Goal: Information Seeking & Learning: Check status

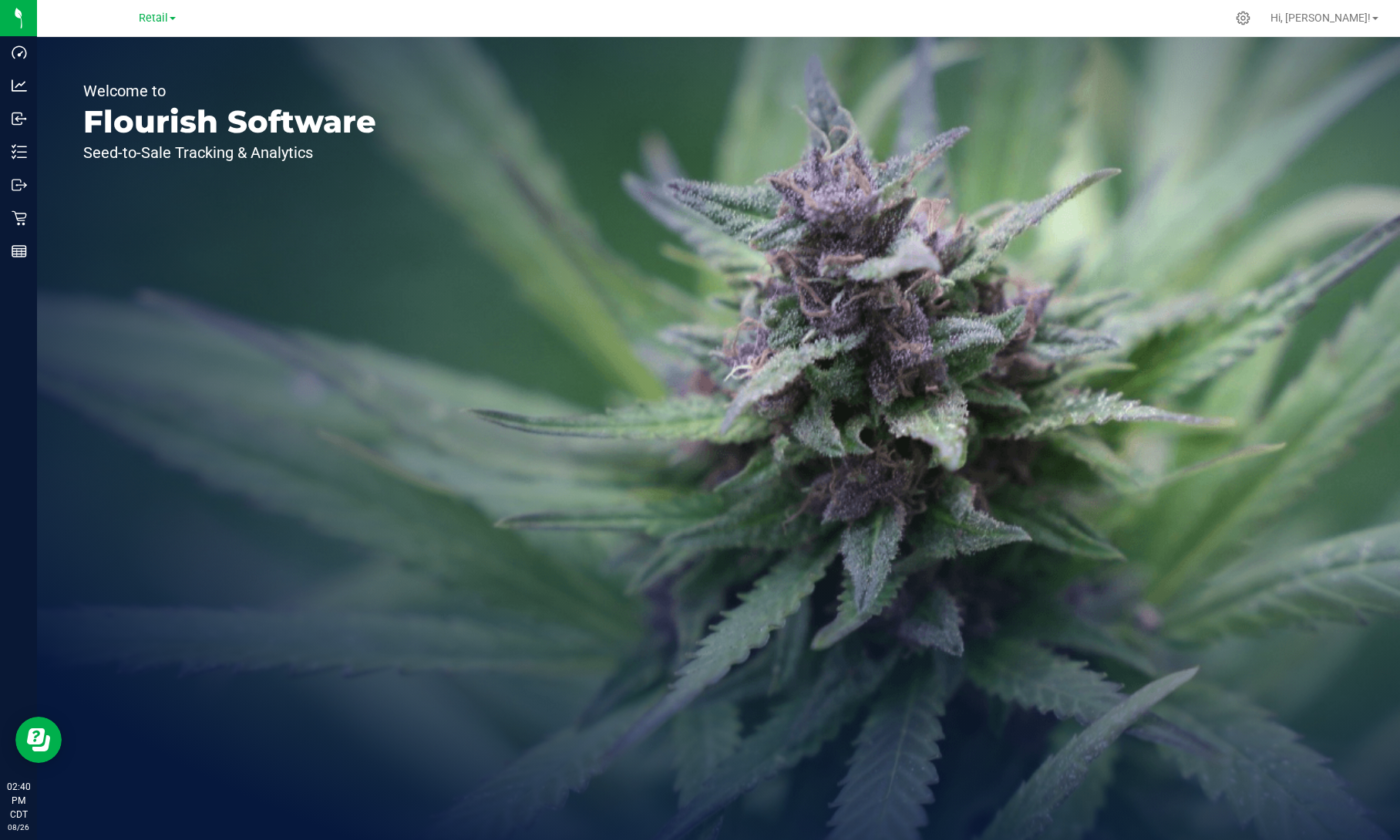
click at [168, 10] on link "Retail" at bounding box center [157, 18] width 37 height 15
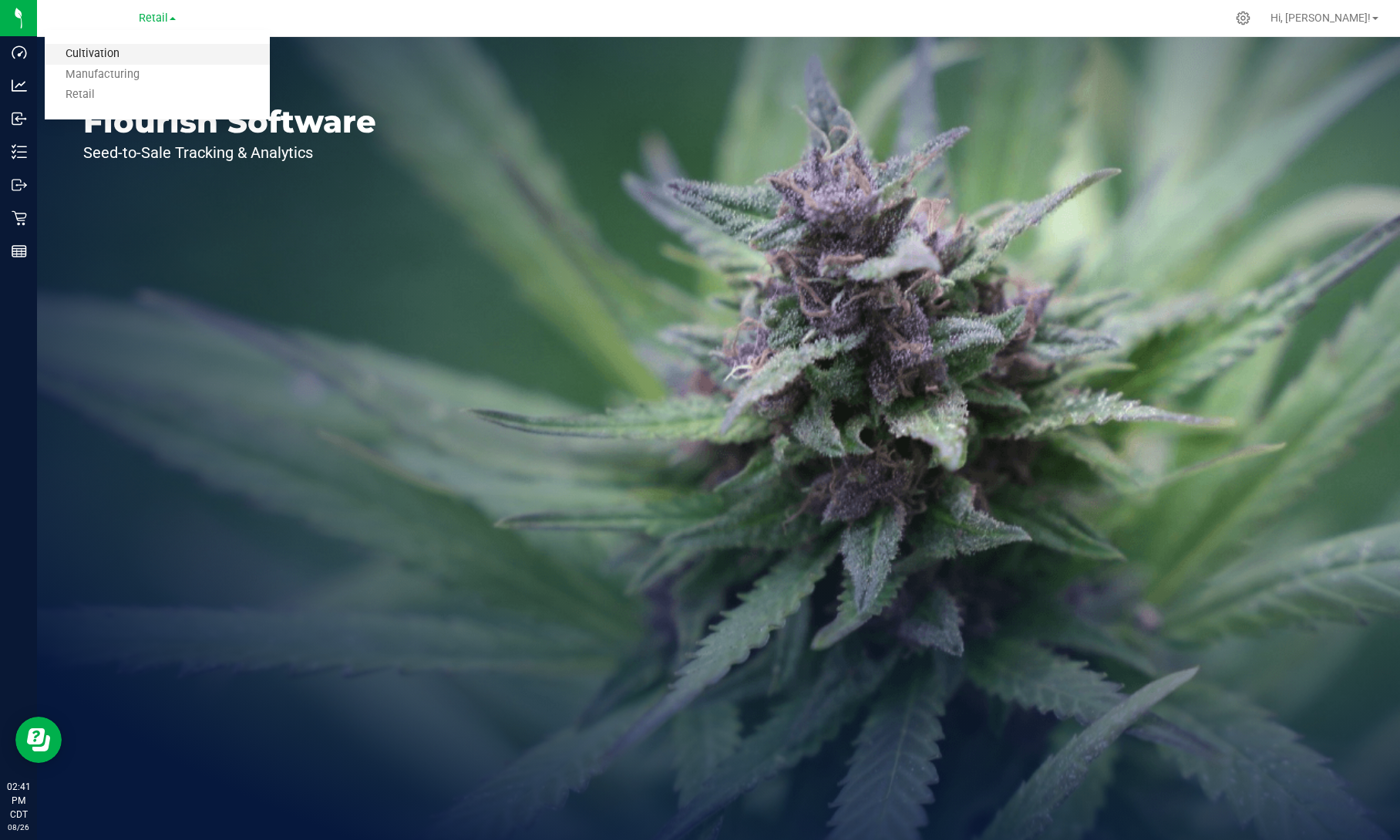
click at [143, 52] on link "Cultivation" at bounding box center [157, 54] width 225 height 20
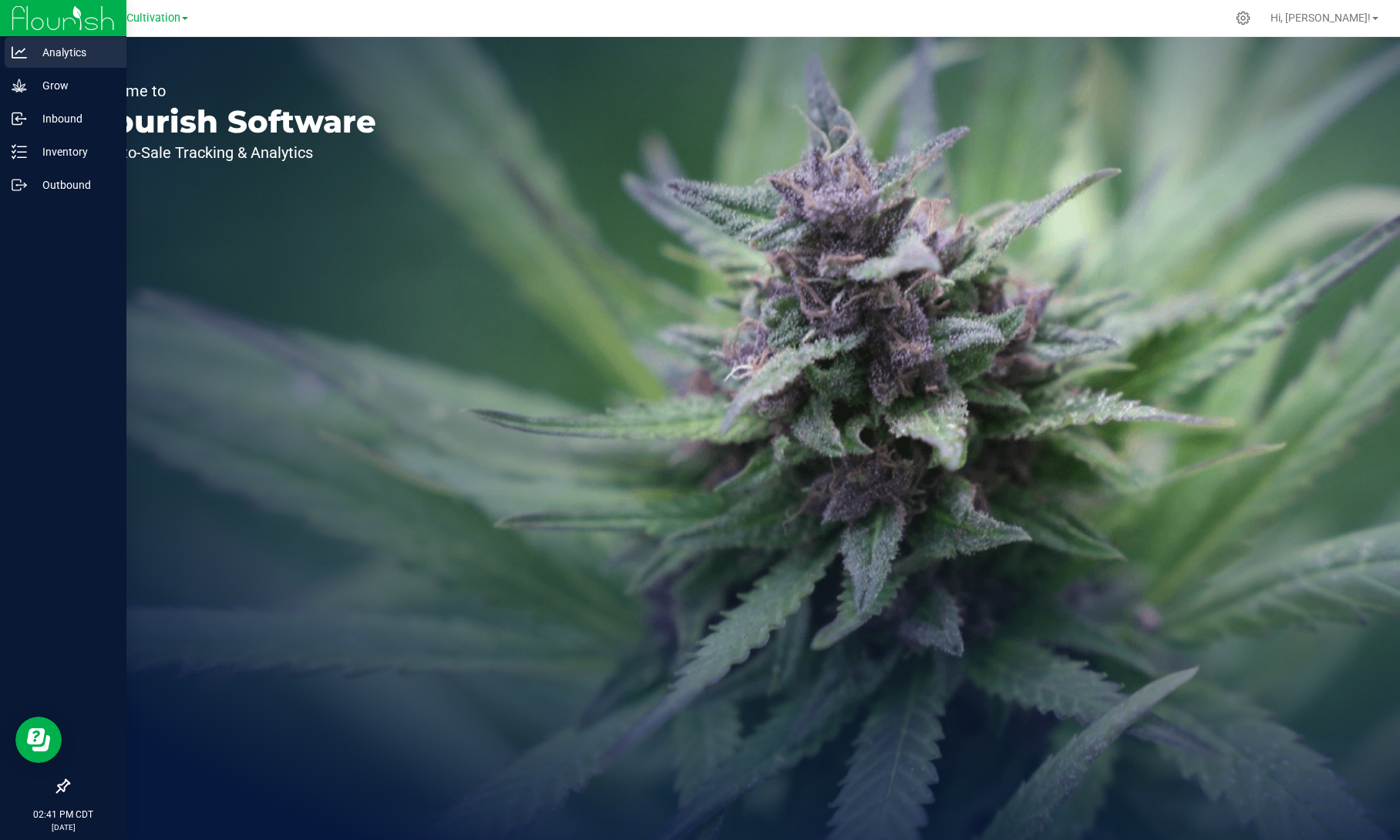
click at [22, 47] on icon at bounding box center [19, 52] width 16 height 16
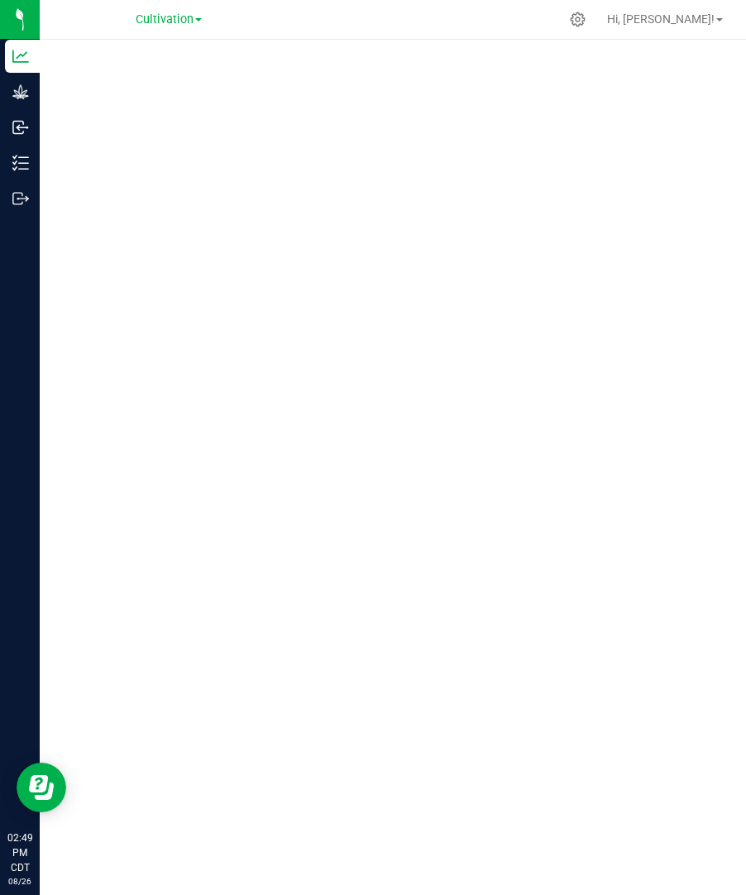
click at [183, 29] on div "Cultivation Cultivation Manufacturing Retail" at bounding box center [169, 19] width 66 height 20
click at [182, 19] on span "Cultivation" at bounding box center [165, 19] width 58 height 15
click at [146, 83] on link "Manufacturing" at bounding box center [169, 80] width 242 height 22
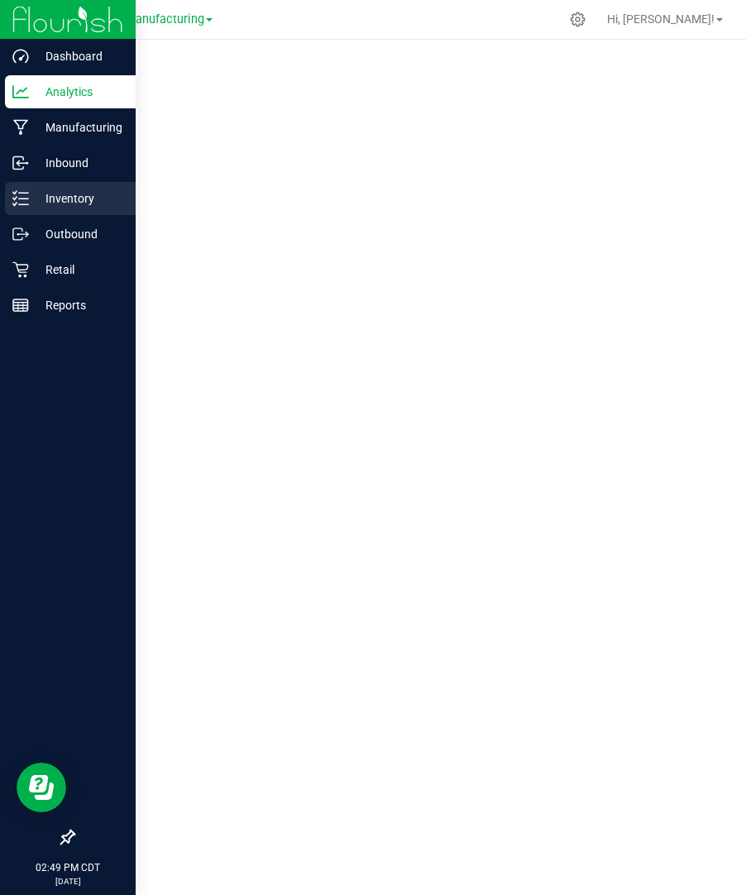
click at [56, 201] on p "Inventory" at bounding box center [78, 199] width 99 height 20
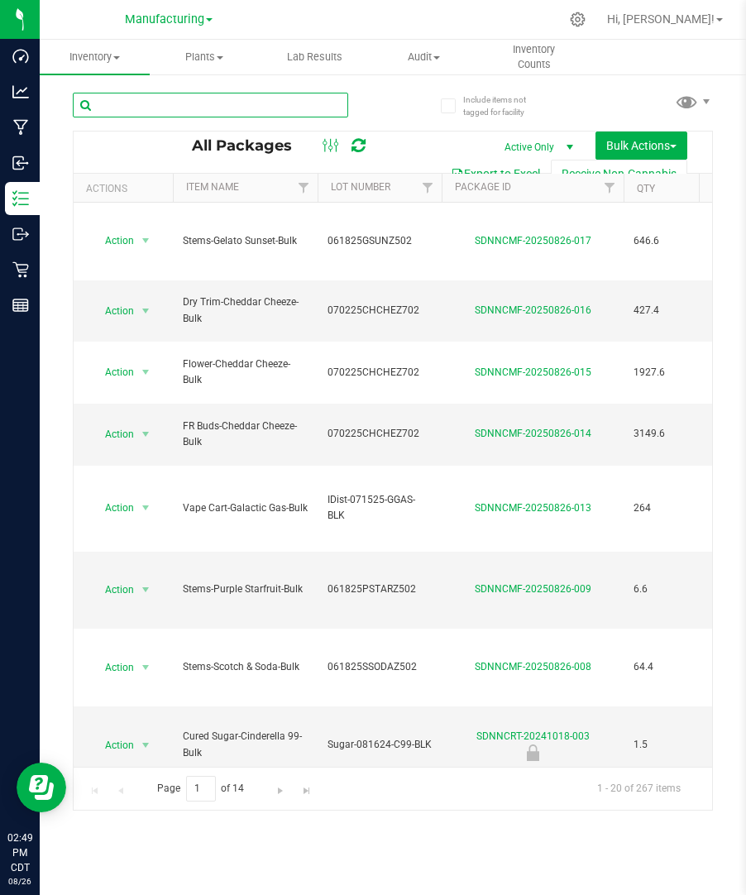
click at [251, 100] on input "text" at bounding box center [211, 105] width 276 height 25
paste input "sdnncmf-20250820-011"
type input "sdnncmf-20250820-011"
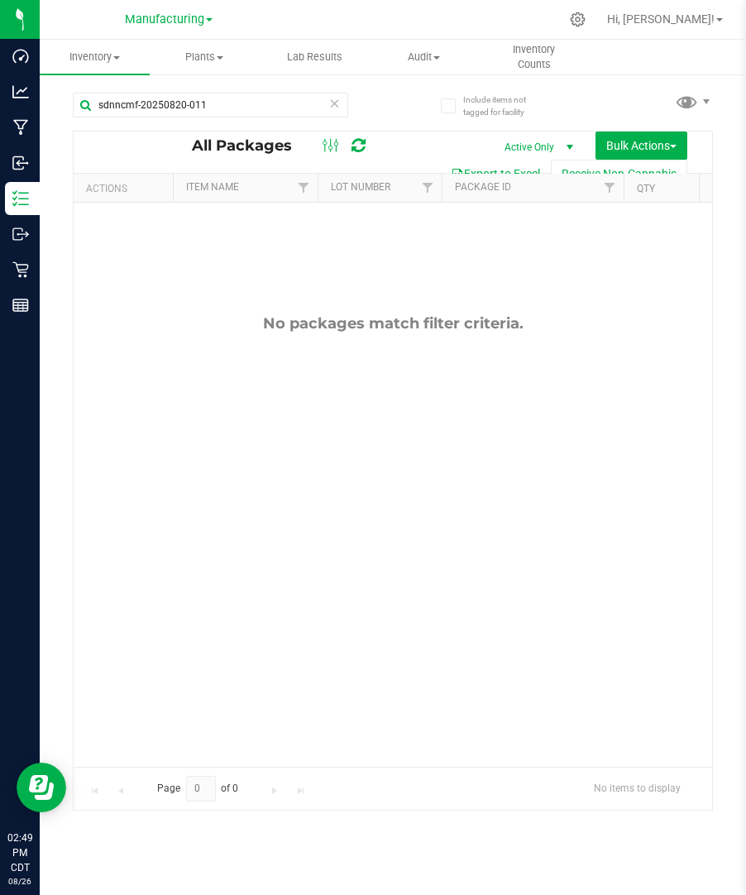
click at [568, 141] on span "select" at bounding box center [569, 147] width 13 height 13
click at [510, 245] on li "All" at bounding box center [532, 247] width 89 height 25
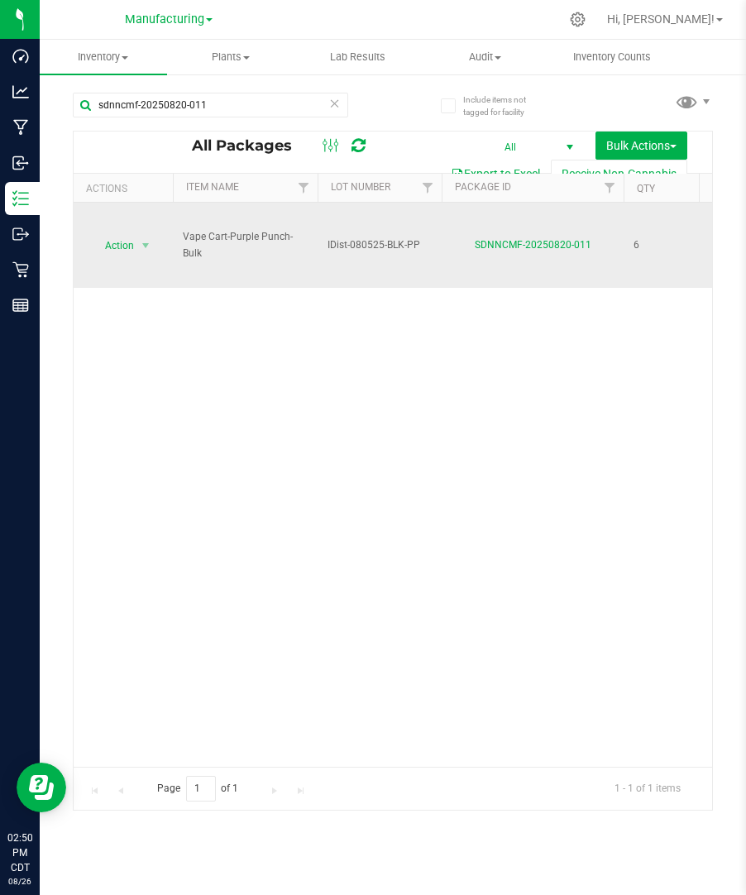
click at [532, 261] on td "SDNNCMF-20250820-011" at bounding box center [533, 245] width 182 height 85
click at [538, 227] on td "SDNNCMF-20250820-011" at bounding box center [533, 245] width 182 height 85
click at [535, 242] on link "SDNNCMF-20250820-011" at bounding box center [533, 245] width 117 height 12
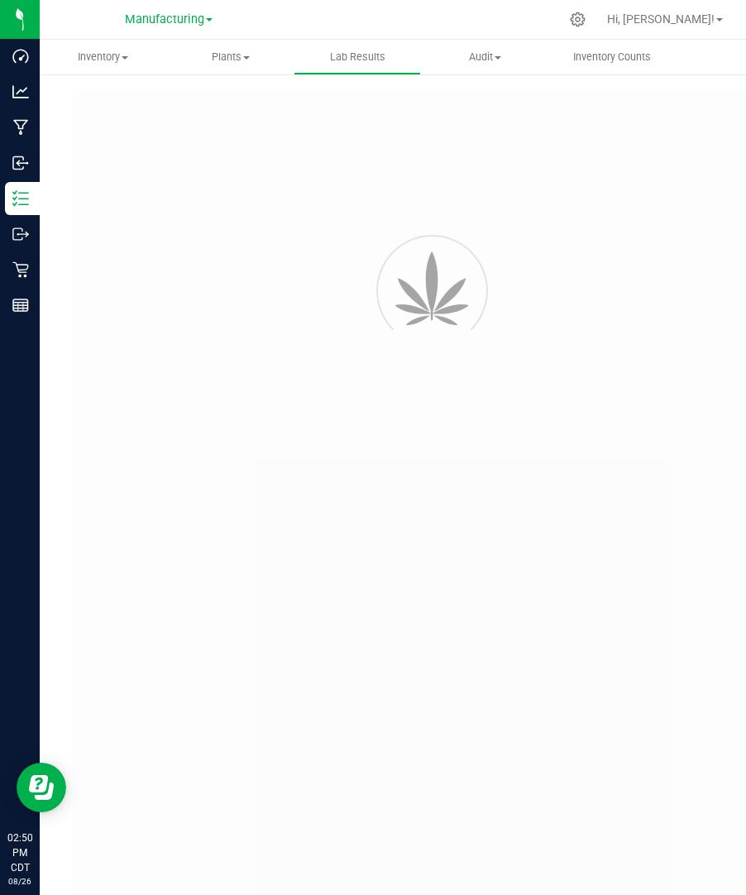
type input "SDNNCMF-20250805-024"
type input "AAGZ520"
type input "SDNNCMF-20250805-024"
type input "08/18/2025 2:51 PM"
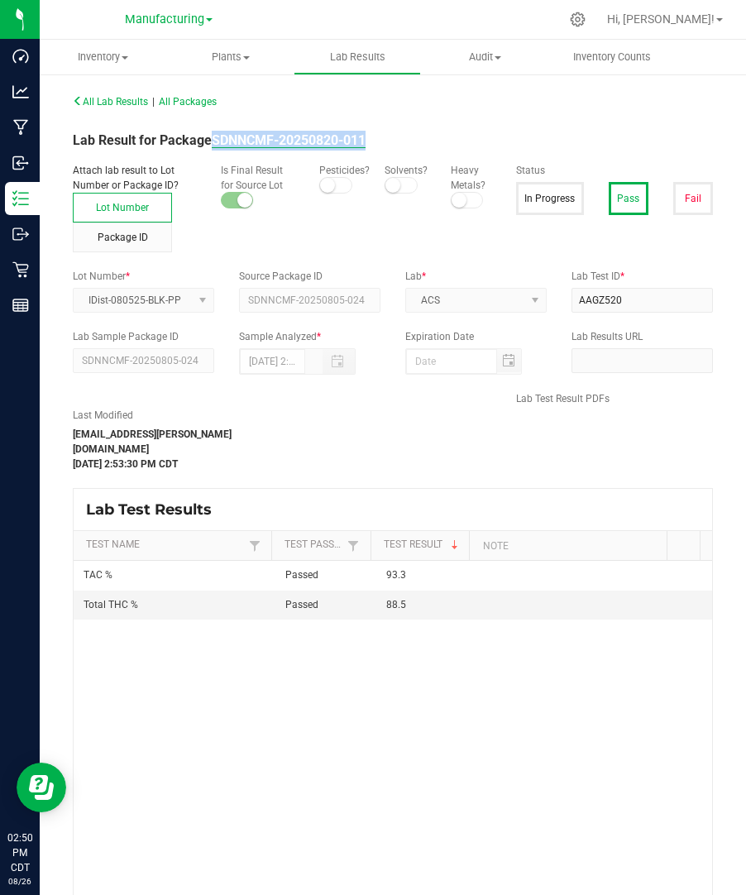
drag, startPoint x: 375, startPoint y: 134, endPoint x: 215, endPoint y: 136, distance: 159.7
click at [215, 136] on div "Lab Result for Package SDNNCMF-20250820-011" at bounding box center [392, 141] width 665 height 20
copy strong "SDNNCMF-20250820-011"
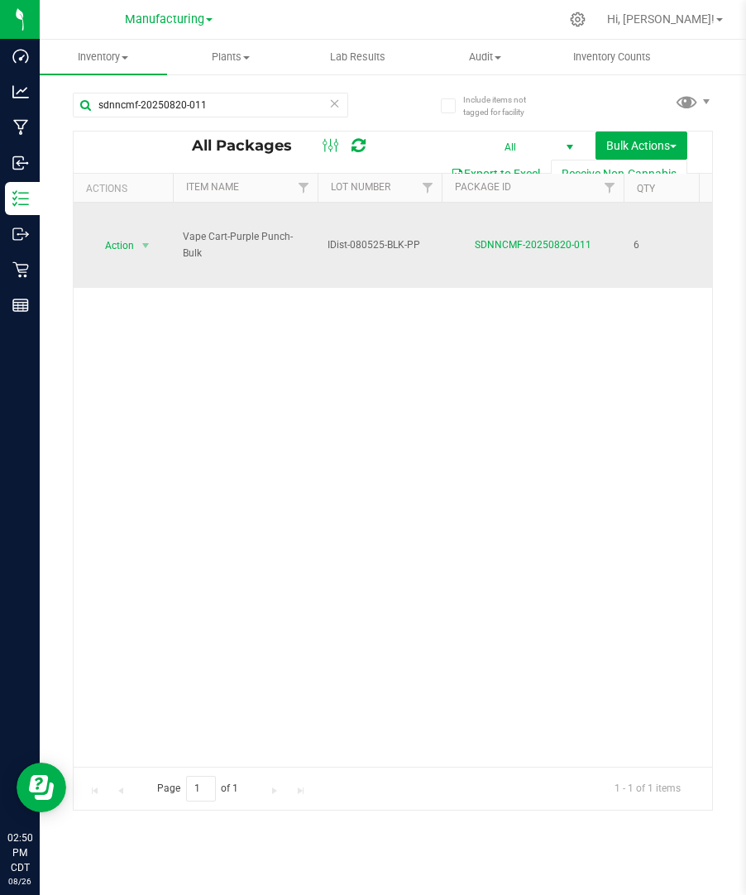
click at [382, 244] on span "IDist-080525-BLK-PP" at bounding box center [380, 245] width 104 height 16
click at [382, 244] on input "IDist-080525-BLK-PP" at bounding box center [376, 245] width 118 height 26
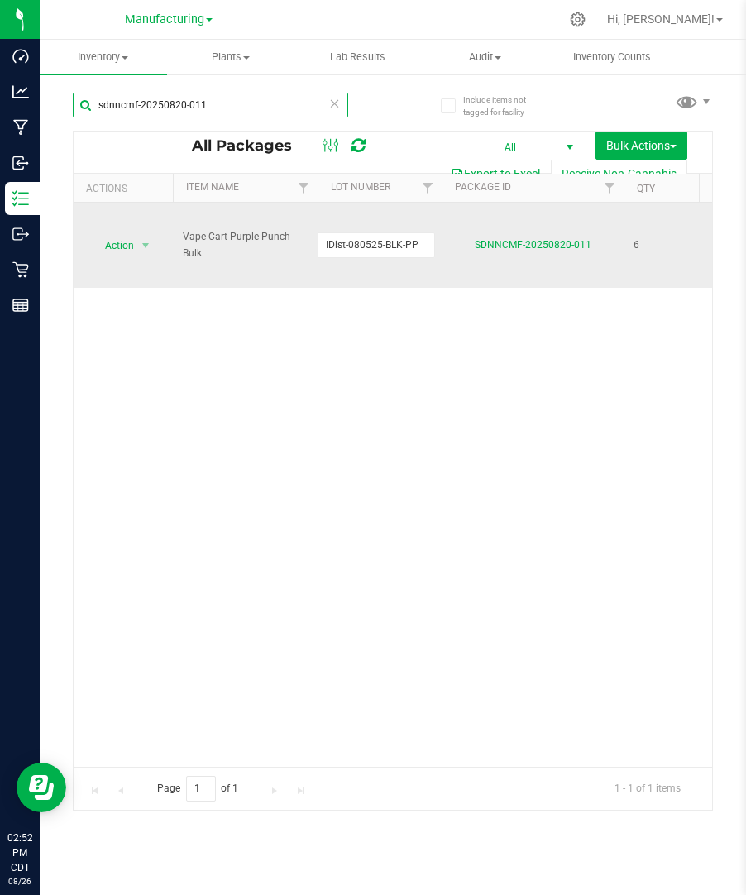
click at [264, 105] on input "sdnncmf-20250820-011" at bounding box center [211, 105] width 276 height 25
paste input "4"
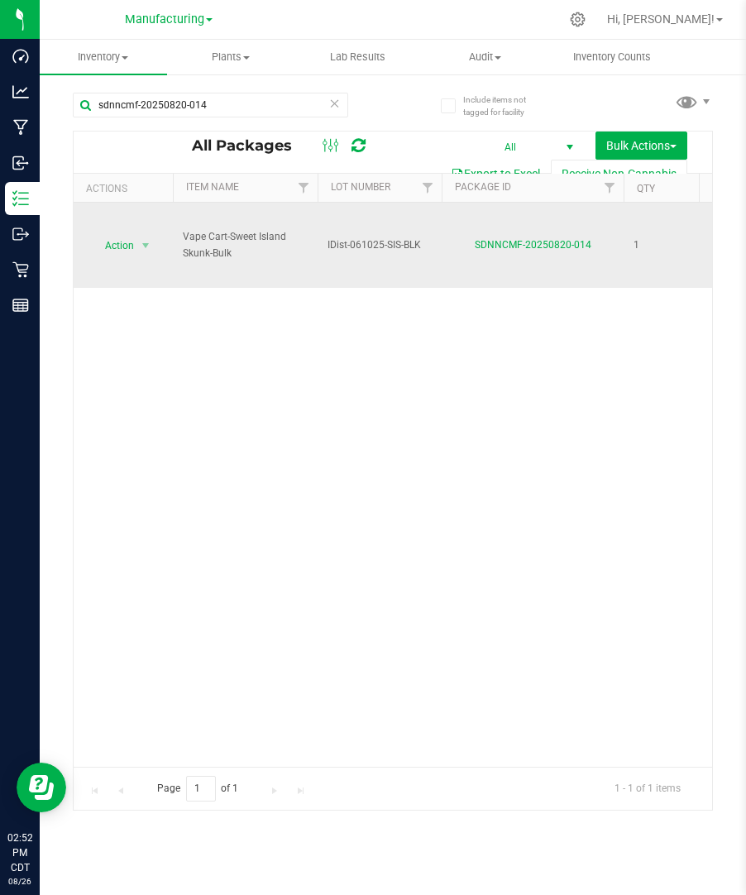
drag, startPoint x: 234, startPoint y: 253, endPoint x: 180, endPoint y: 237, distance: 56.3
click at [180, 237] on td "Vape Cart-Sweet Island Skunk-Bulk" at bounding box center [245, 245] width 145 height 85
copy span "Vape Cart-Sweet Island Skunk-Bulk"
click at [397, 242] on span "IDist-061025-SIS-BLK" at bounding box center [380, 245] width 104 height 16
click at [397, 242] on input "IDist-061025-SIS-BLK" at bounding box center [376, 245] width 118 height 26
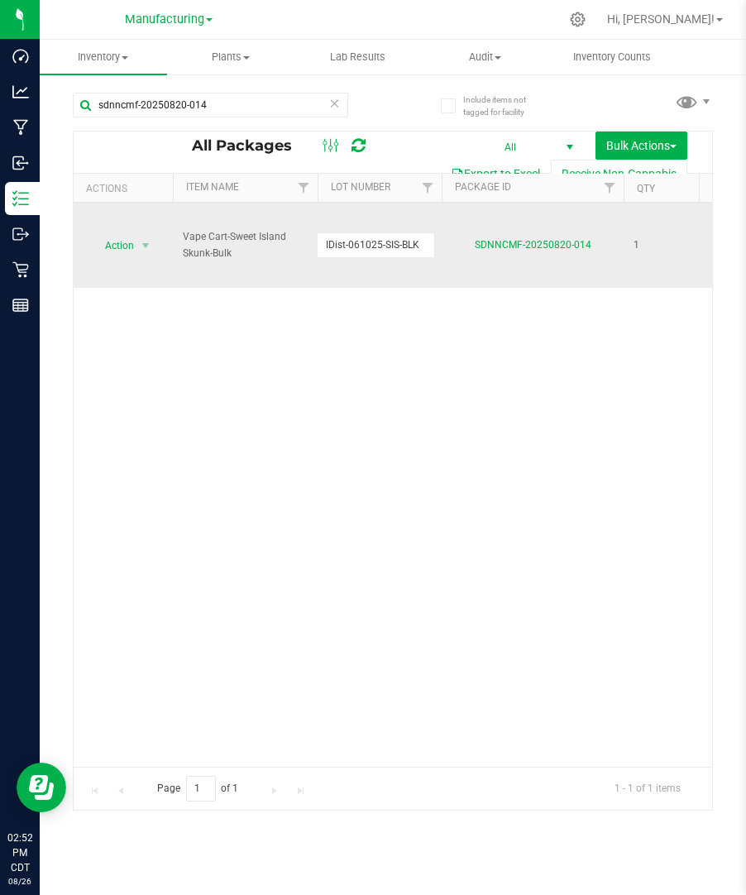
click at [397, 242] on input "IDist-061025-SIS-BLK" at bounding box center [376, 245] width 118 height 26
drag, startPoint x: 595, startPoint y: 248, endPoint x: 472, endPoint y: 245, distance: 122.5
click at [472, 245] on div "SDNNCMF-20250820-014" at bounding box center [532, 245] width 187 height 16
copy link "SDNNCMF-20250820-014"
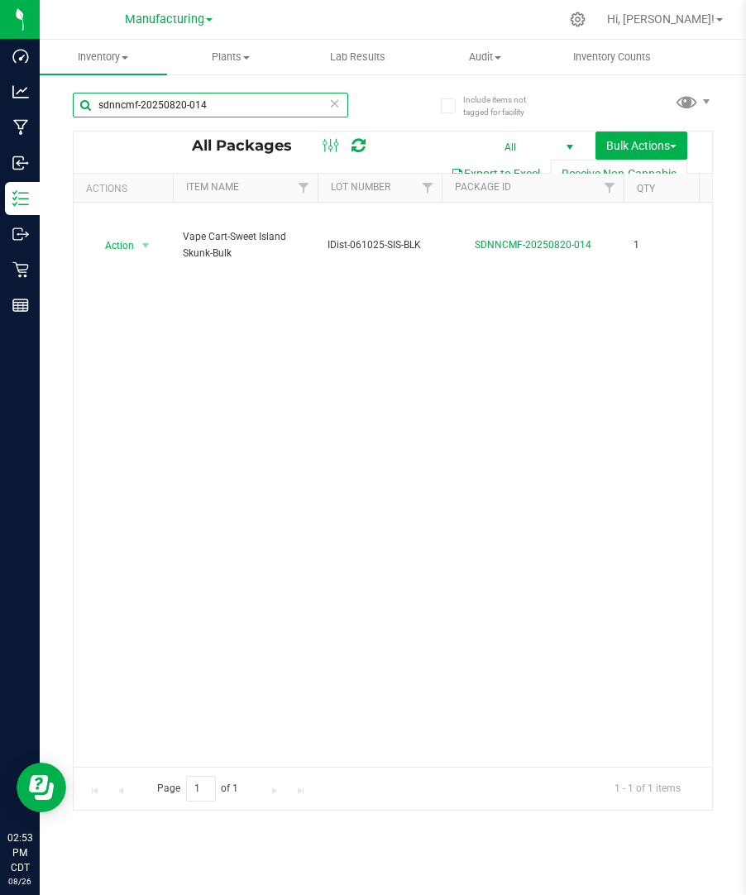
click at [245, 103] on input "sdnncmf-20250820-014" at bounding box center [211, 105] width 276 height 25
paste input "14-003"
type input "sdnncmf-20250814-003"
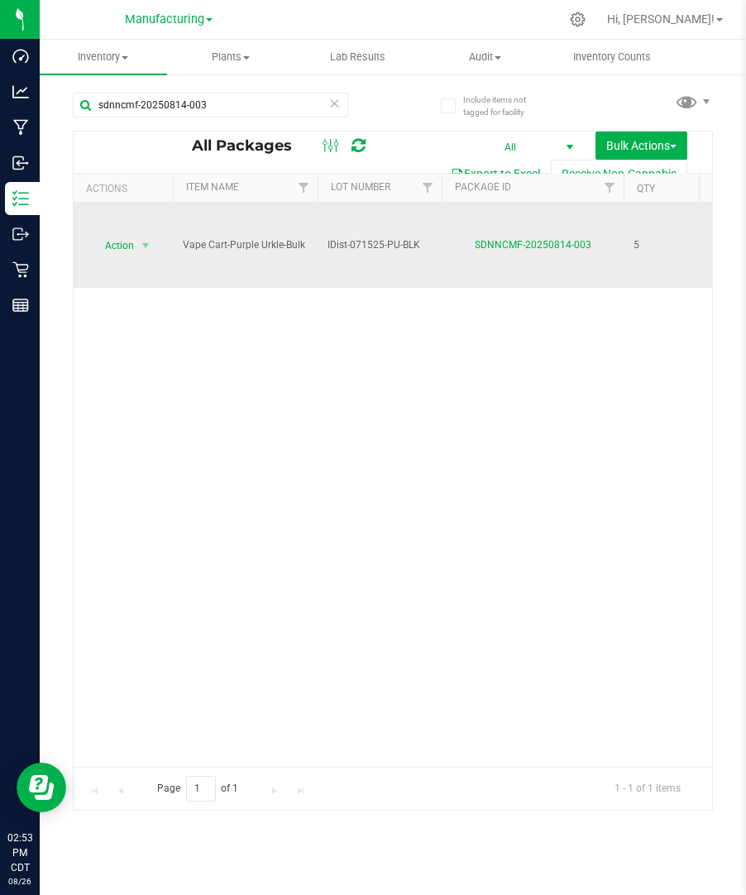
drag, startPoint x: 302, startPoint y: 243, endPoint x: 189, endPoint y: 229, distance: 114.2
click at [189, 229] on td "Vape Cart-Purple Urkle-Bulk" at bounding box center [245, 245] width 145 height 85
click at [419, 244] on span "IDist-071525-PU-BLK" at bounding box center [380, 245] width 104 height 16
drag, startPoint x: 420, startPoint y: 244, endPoint x: 321, endPoint y: 233, distance: 99.9
click at [321, 233] on input "IDist-071525-PU-BLK" at bounding box center [376, 245] width 118 height 26
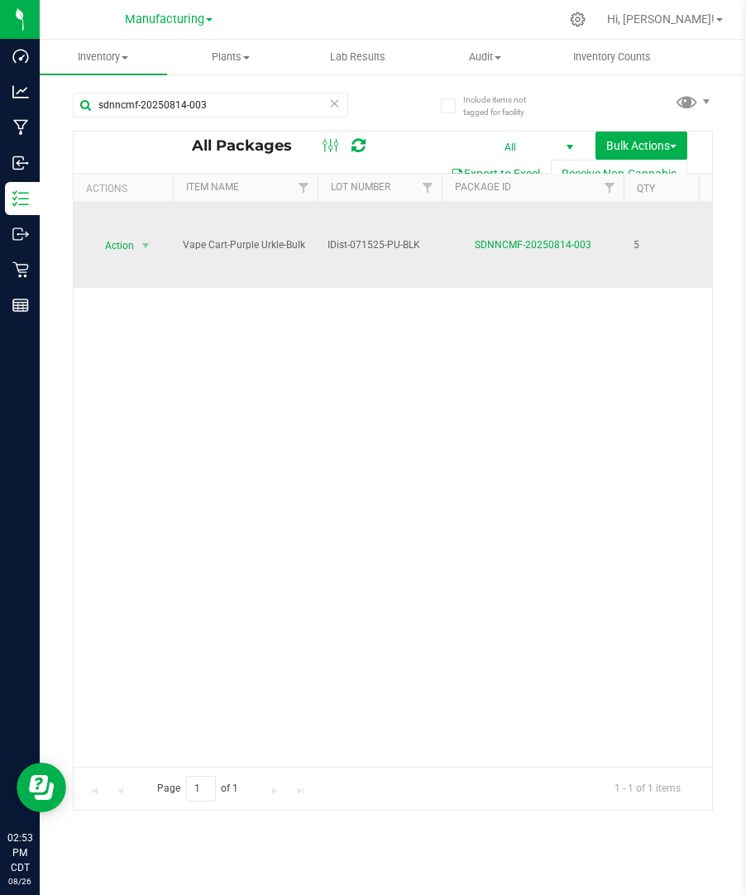
drag, startPoint x: 578, startPoint y: 245, endPoint x: 464, endPoint y: 234, distance: 113.9
click at [464, 234] on td "SDNNCMF-20250814-003" at bounding box center [533, 245] width 182 height 85
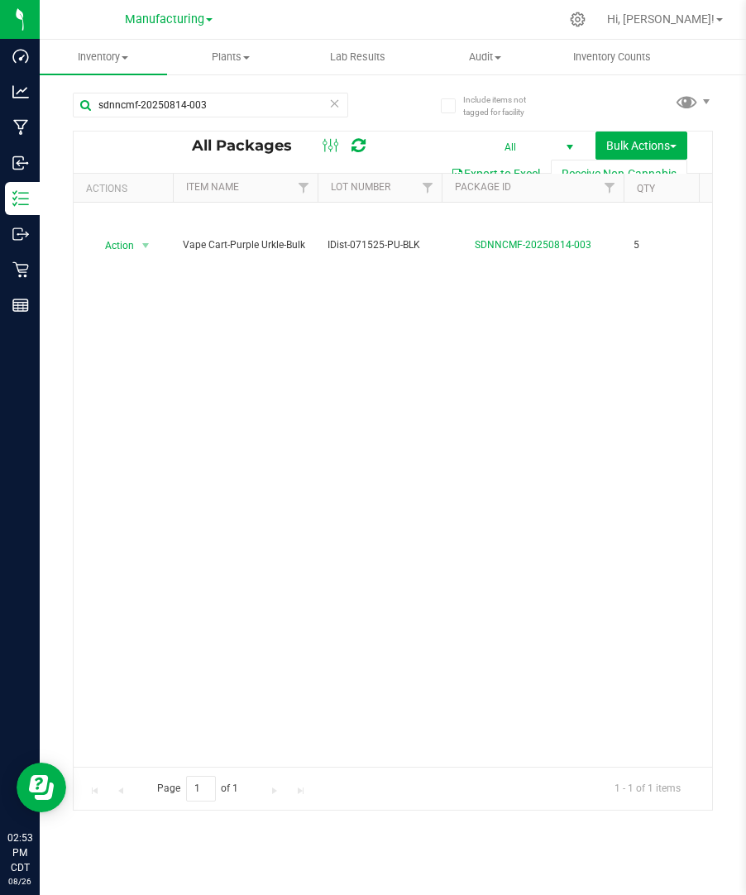
click at [333, 100] on icon at bounding box center [335, 103] width 12 height 20
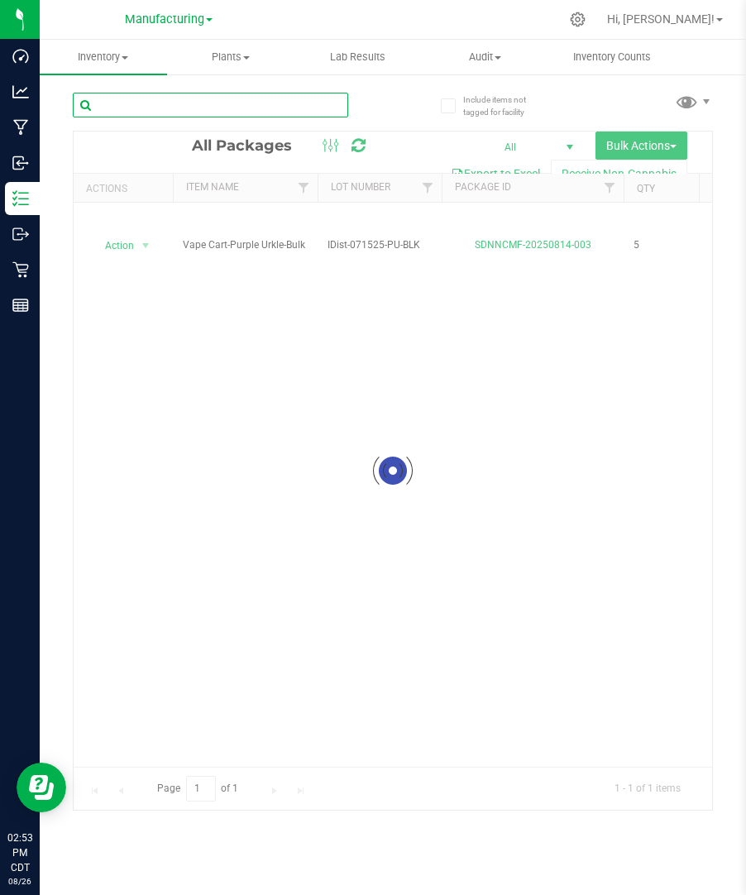
click at [283, 103] on input "text" at bounding box center [211, 105] width 276 height 25
paste input "sdnncmf-20250814-002"
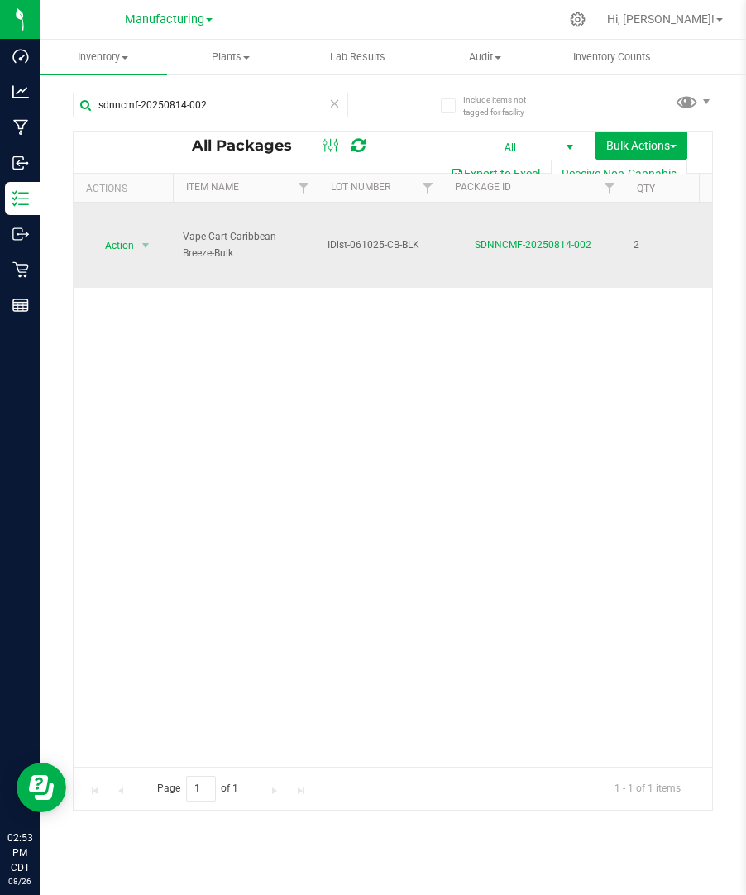
click at [395, 242] on span "IDist-061025-CB-BLK" at bounding box center [380, 245] width 104 height 16
click at [395, 242] on input "IDist-061025-CB-BLK" at bounding box center [376, 245] width 118 height 26
drag, startPoint x: 593, startPoint y: 256, endPoint x: 474, endPoint y: 247, distance: 119.5
click at [474, 247] on td "SDNNCMF-20250814-002" at bounding box center [533, 245] width 182 height 85
copy link "SDNNCMF-20250814-002"
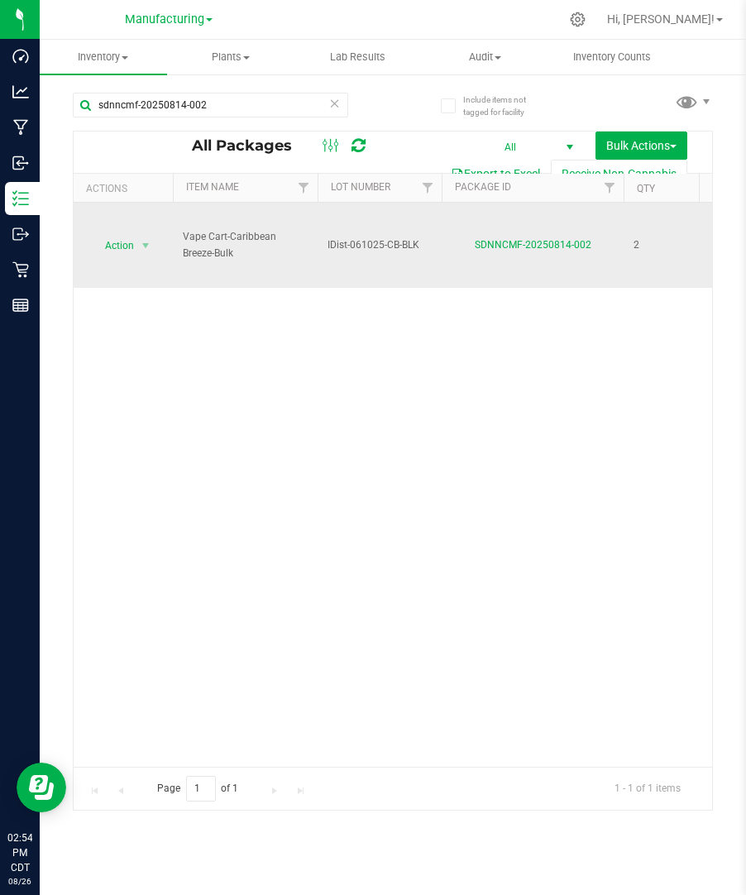
click at [227, 252] on span "Vape Cart-Caribbean Breeze-Bulk" at bounding box center [245, 244] width 125 height 31
drag, startPoint x: 233, startPoint y: 252, endPoint x: 169, endPoint y: 221, distance: 71.8
copy tr "Action Edit attributes Global inventory Locate package Package audit log Print …"
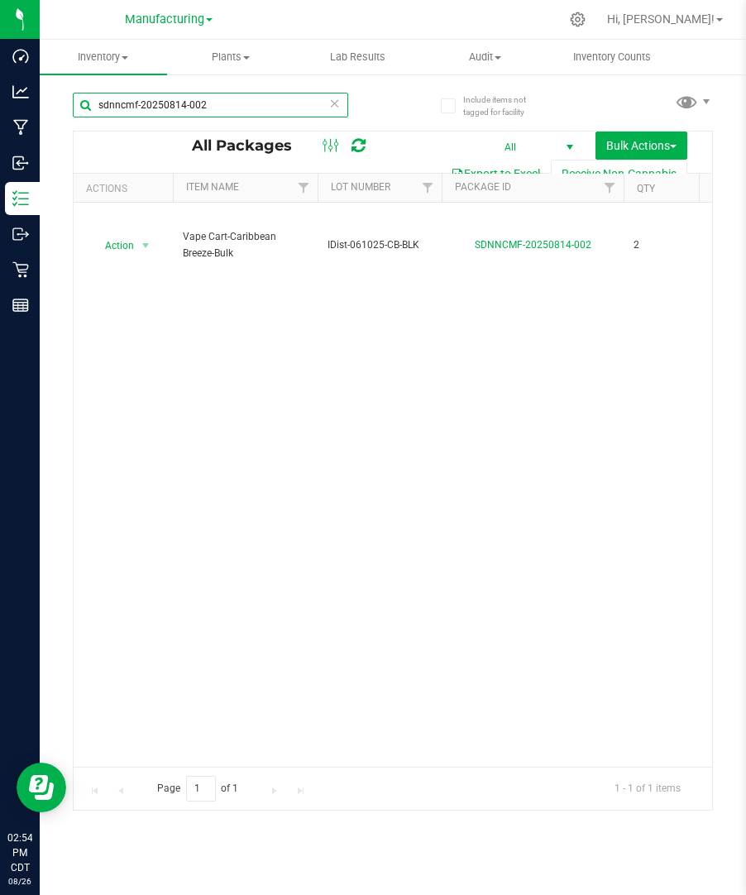
click at [288, 103] on input "sdnncmf-20250814-002" at bounding box center [211, 105] width 276 height 25
paste input "dnncmf-20250812-017"
type input "dnncmf-20250812-017"
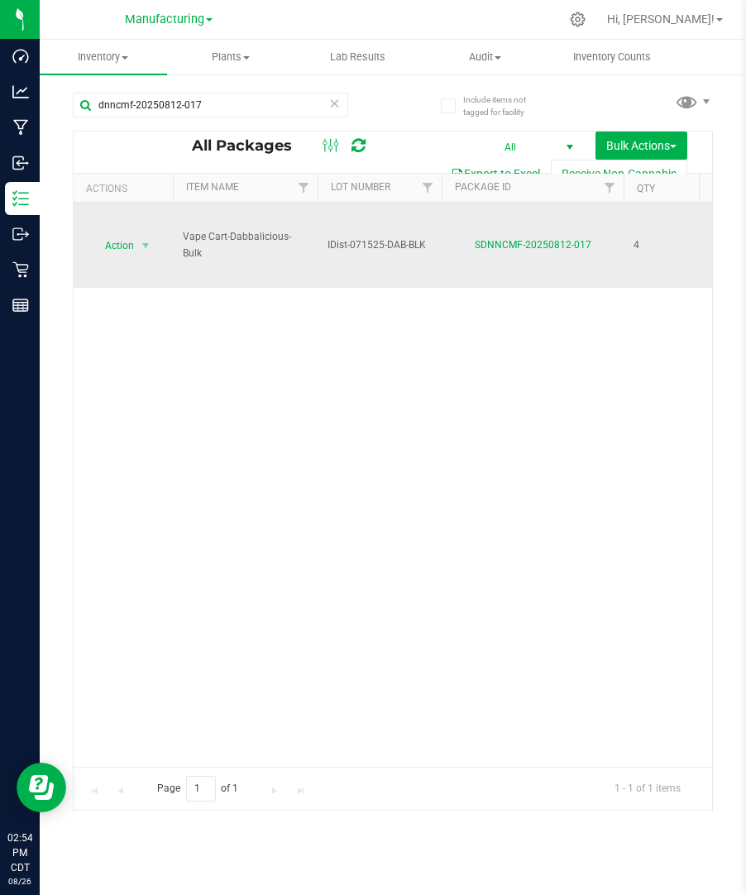
drag, startPoint x: 209, startPoint y: 259, endPoint x: 185, endPoint y: 236, distance: 34.0
click at [185, 236] on span "Vape Cart-Dabbalicious-Bulk" at bounding box center [245, 244] width 125 height 31
copy span "Vape Cart-Dabbalicious-Bulk"
click at [412, 243] on span "IDist-071525-DAB-BLK" at bounding box center [380, 245] width 104 height 16
click at [412, 243] on input "IDist-071525-DAB-BLK" at bounding box center [376, 245] width 118 height 26
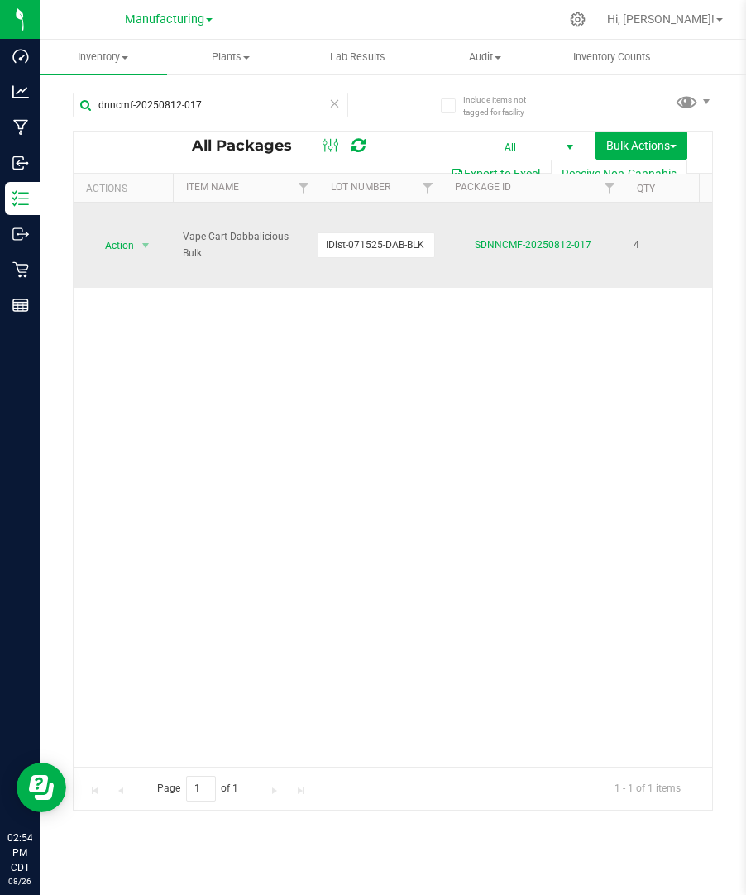
click at [412, 243] on input "IDist-071525-DAB-BLK" at bounding box center [376, 245] width 118 height 26
drag, startPoint x: 591, startPoint y: 247, endPoint x: 473, endPoint y: 255, distance: 117.8
click at [473, 255] on td "SDNNCMF-20250812-017" at bounding box center [533, 245] width 182 height 85
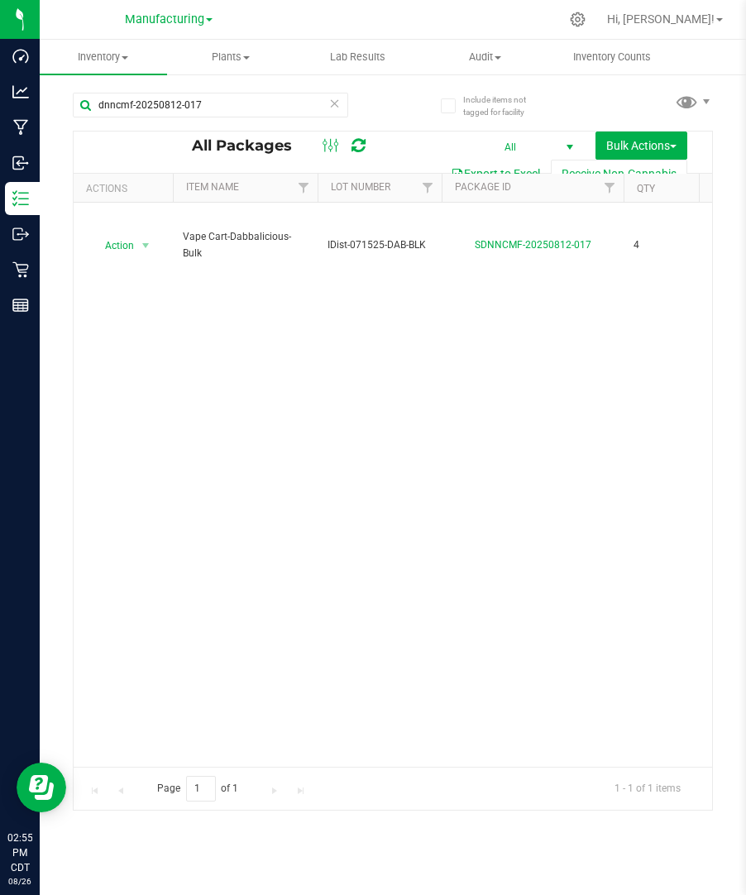
drag, startPoint x: 501, startPoint y: 352, endPoint x: 290, endPoint y: 363, distance: 211.3
click at [290, 363] on div "Action Action Edit attributes Global inventory Locate package Package audit log…" at bounding box center [393, 485] width 639 height 564
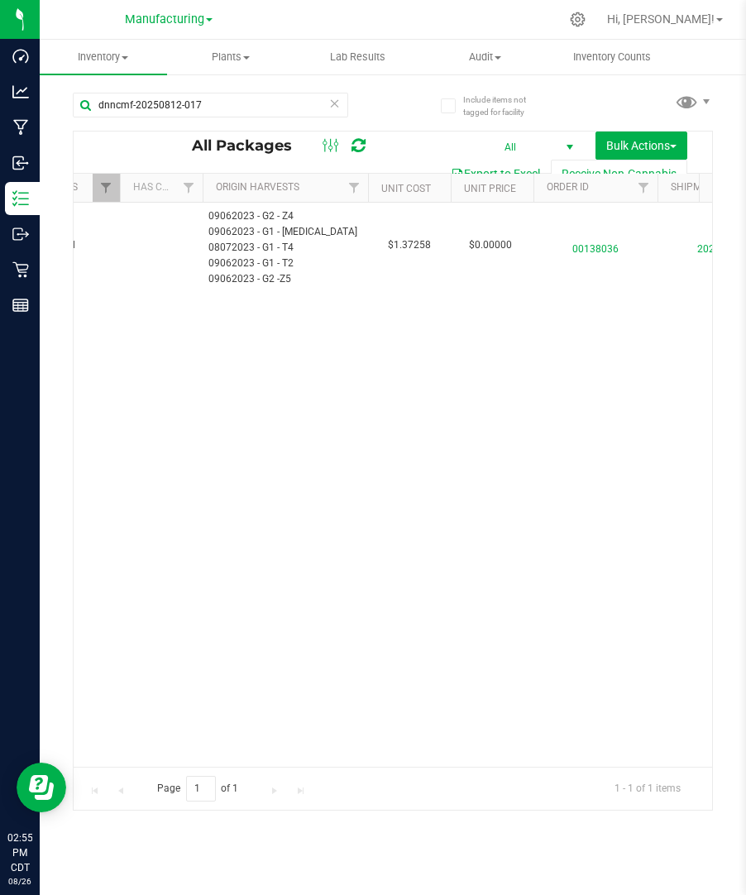
scroll to position [0, 1447]
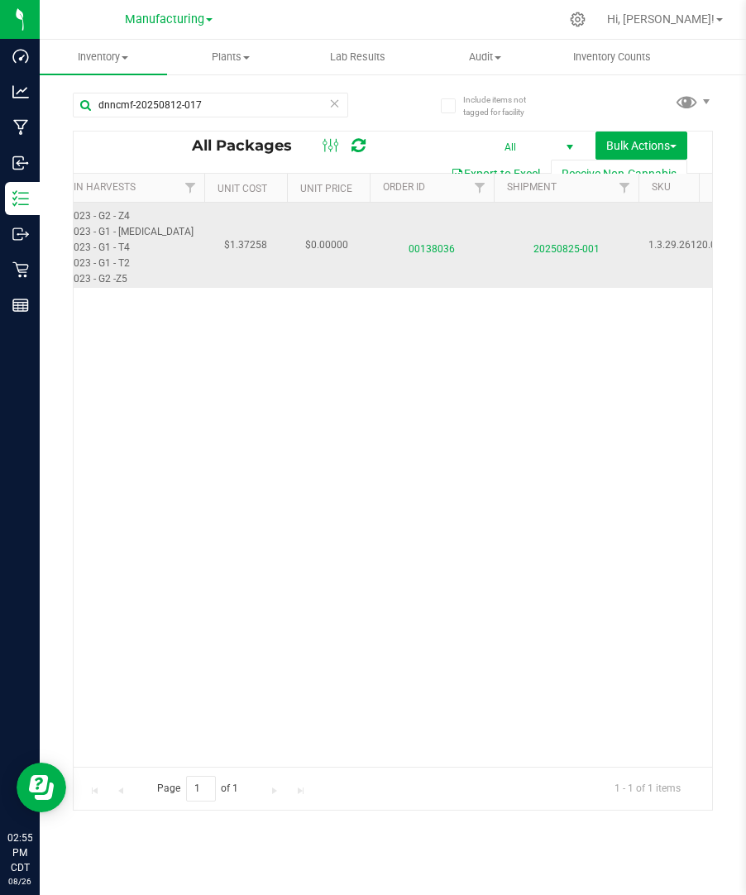
click at [442, 248] on span "00138036" at bounding box center [432, 245] width 104 height 24
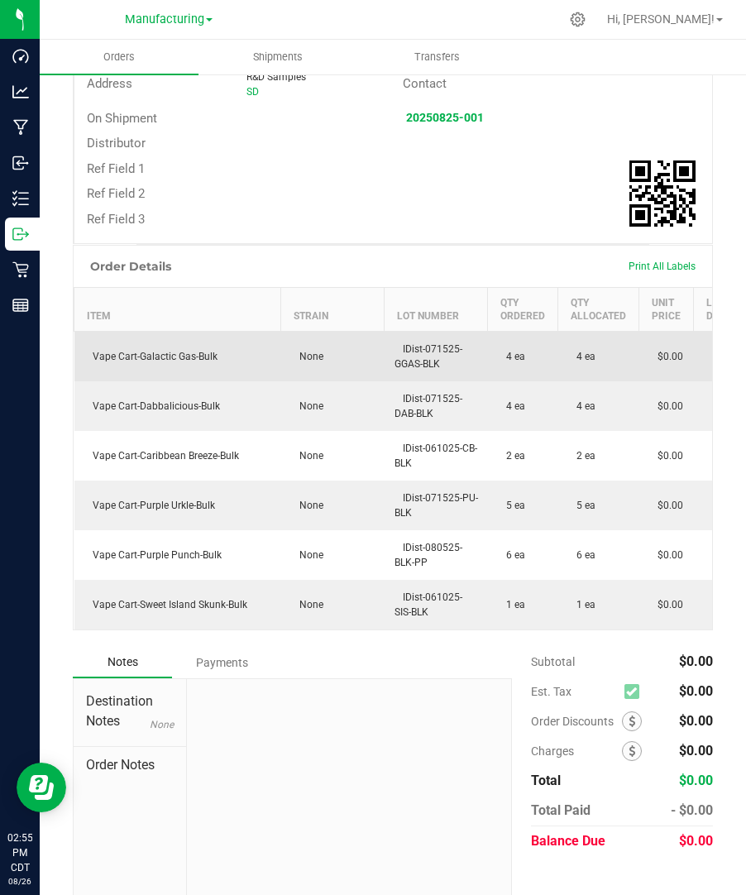
drag, startPoint x: 228, startPoint y: 356, endPoint x: 91, endPoint y: 357, distance: 136.5
click at [91, 357] on td "Vape Cart-Galactic Gas-Bulk" at bounding box center [177, 357] width 207 height 50
copy span "Vape Cart-Galactic Gas-Bulk"
drag, startPoint x: 447, startPoint y: 365, endPoint x: 399, endPoint y: 352, distance: 49.8
click at [399, 352] on td "IDist-071525-GGAS-BLK" at bounding box center [436, 357] width 103 height 50
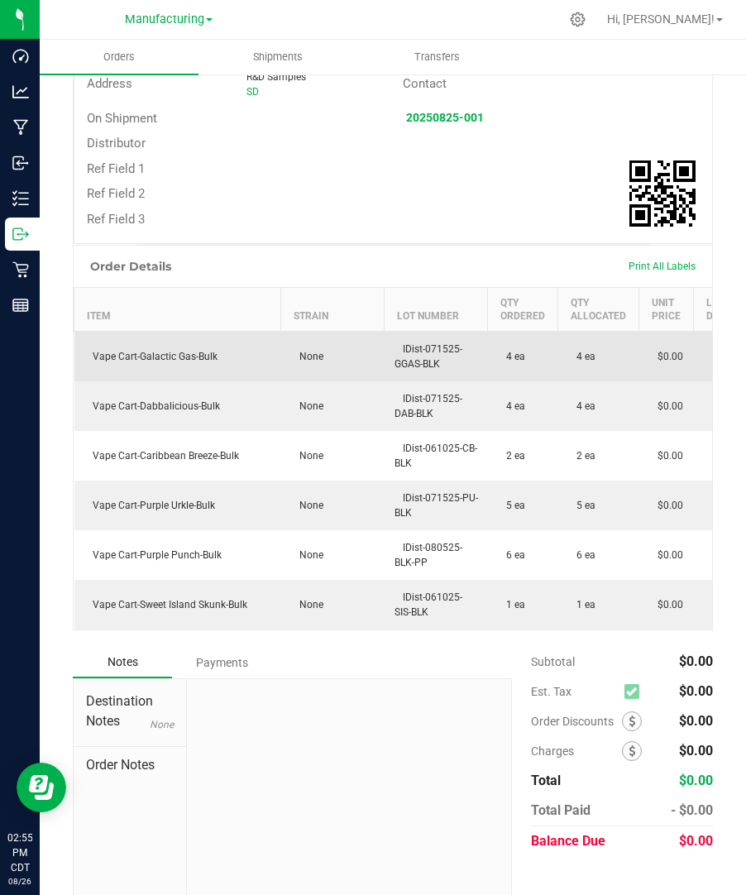
copy span "IDist-071525-GGAS-BLK"
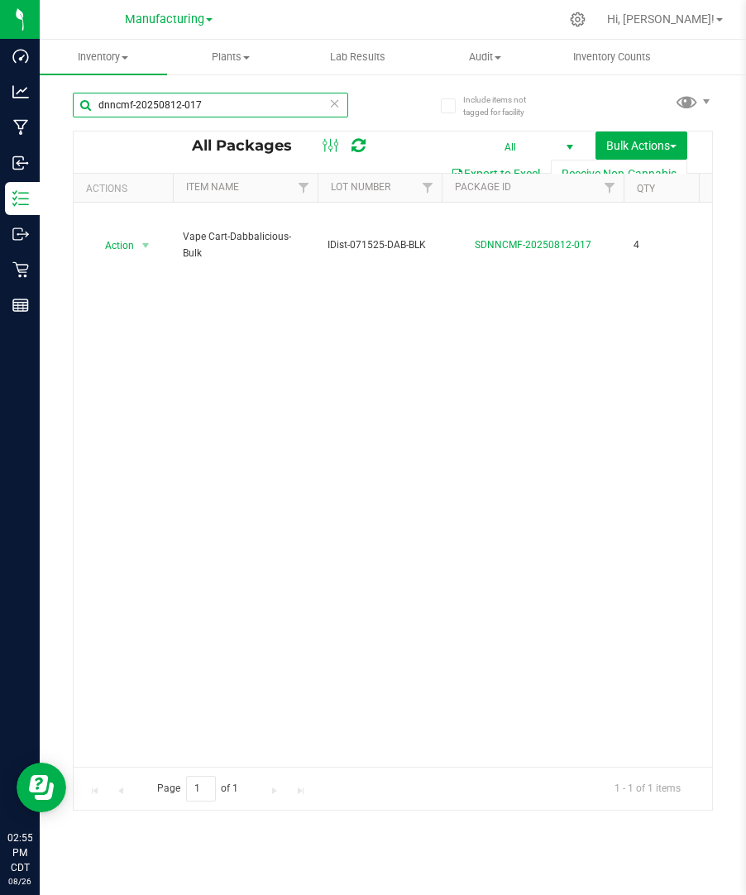
click at [208, 105] on input "dnncmf-20250812-017" at bounding box center [211, 105] width 276 height 25
paste input "IDist-071525-GGAS-BLK"
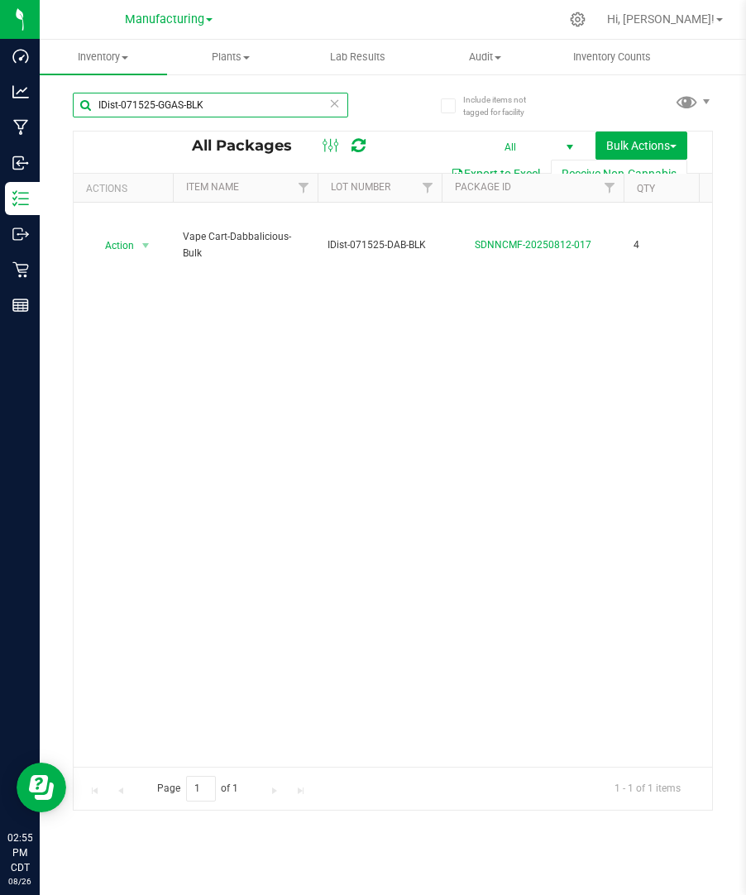
type input "IDist-071525-GGAS-BLK"
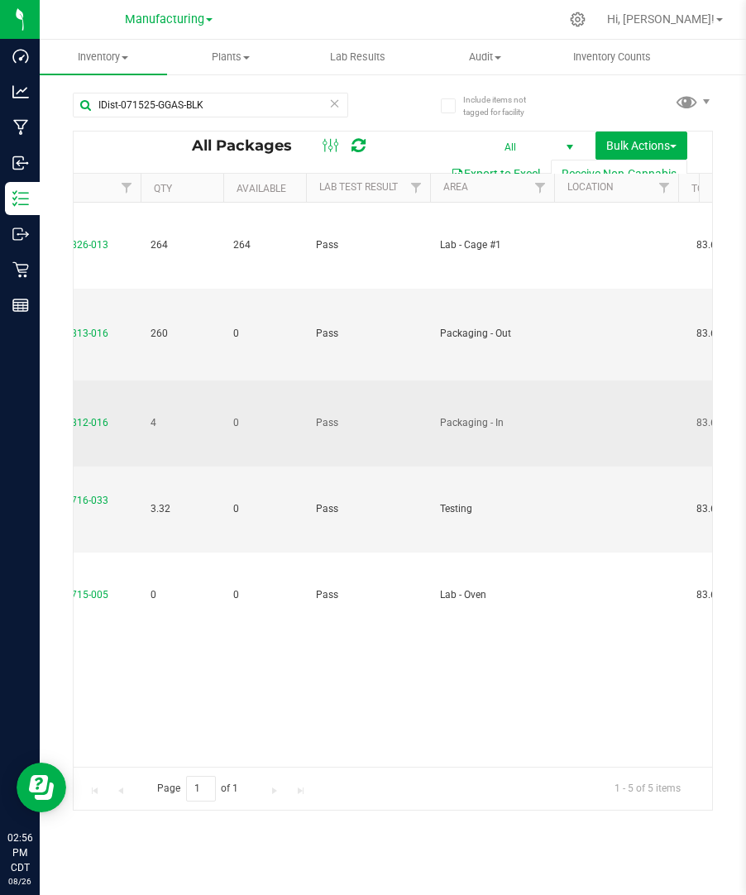
scroll to position [0, 714]
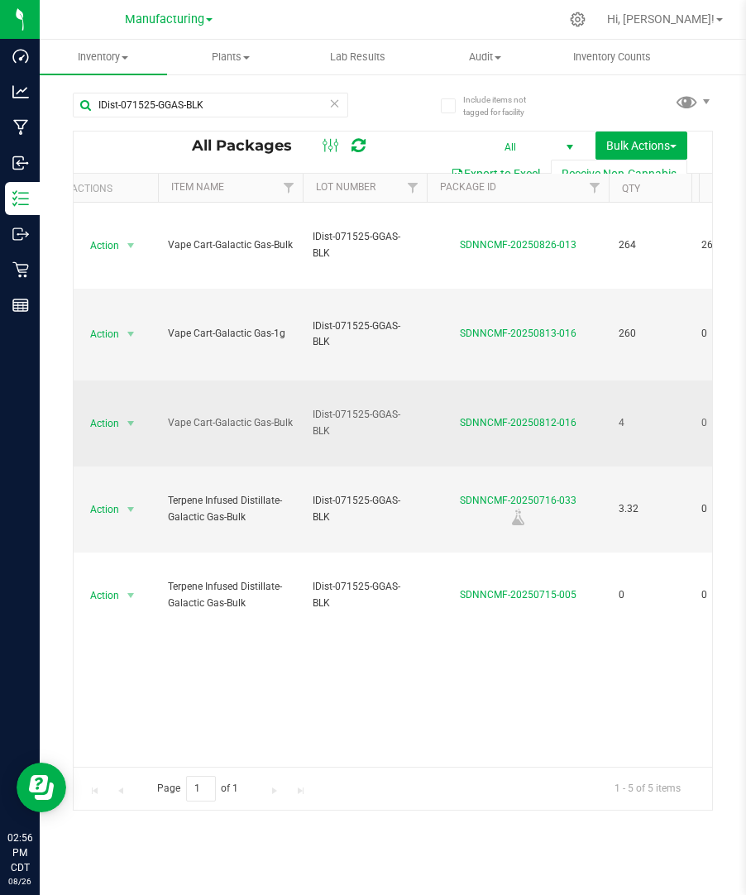
drag, startPoint x: 585, startPoint y: 425, endPoint x: 455, endPoint y: 421, distance: 130.0
click at [455, 421] on div "SDNNCMF-20250812-016" at bounding box center [517, 423] width 187 height 16
copy link "SDNNCMF-20250812-016"
